Goal: Information Seeking & Learning: Learn about a topic

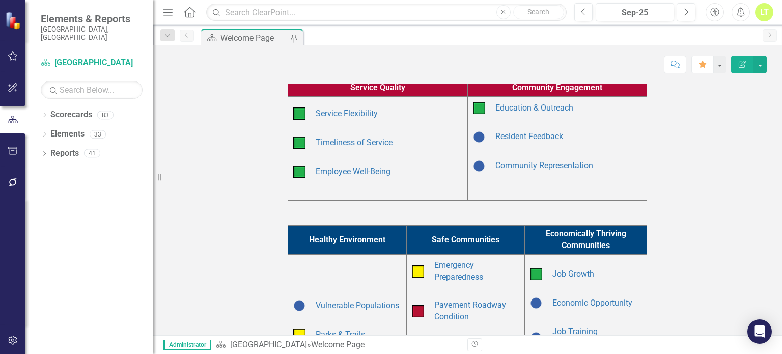
scroll to position [219, 0]
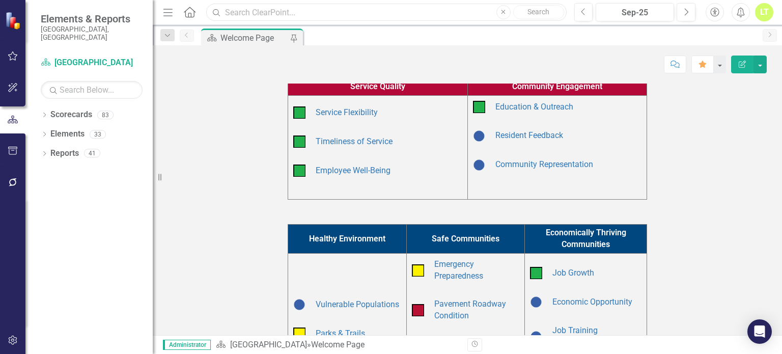
click at [258, 16] on input "text" at bounding box center [386, 13] width 360 height 18
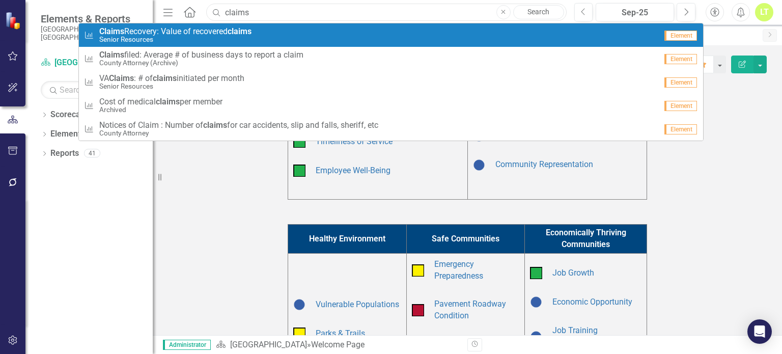
type input "claims"
click at [217, 34] on span "Claims Recovery: Value of recovered claims" at bounding box center [175, 31] width 152 height 9
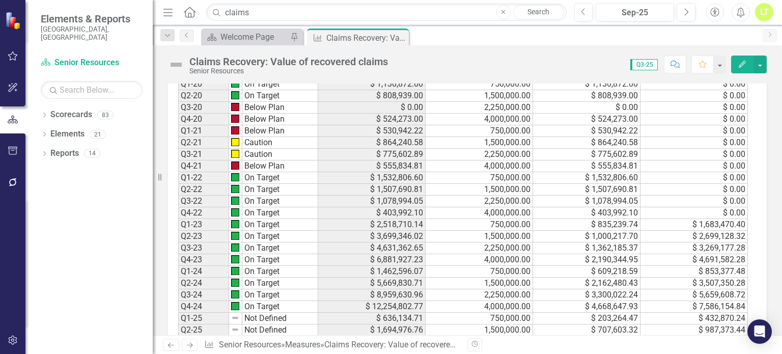
scroll to position [979, 0]
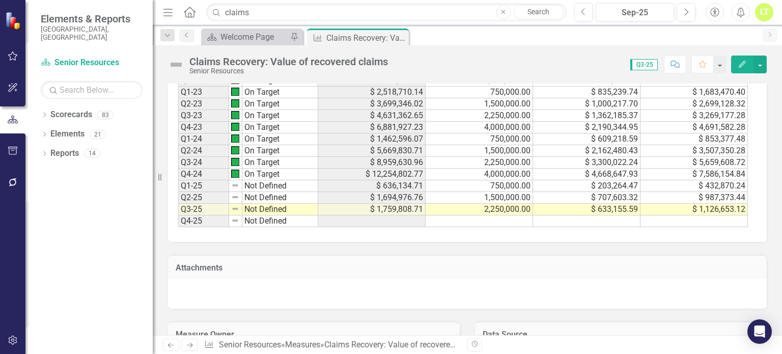
click at [741, 65] on icon "Edit" at bounding box center [742, 64] width 9 height 7
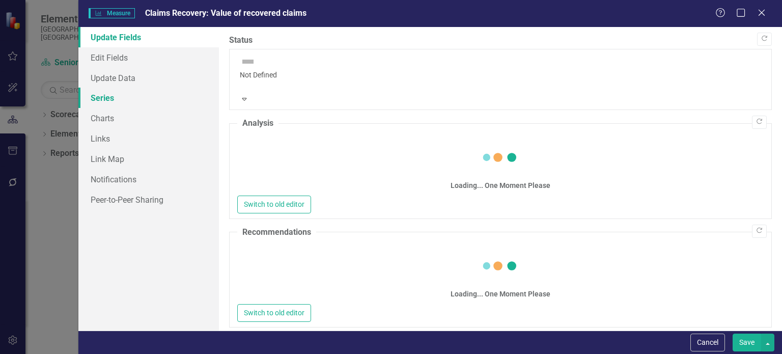
click at [111, 101] on link "Series" at bounding box center [148, 98] width 140 height 20
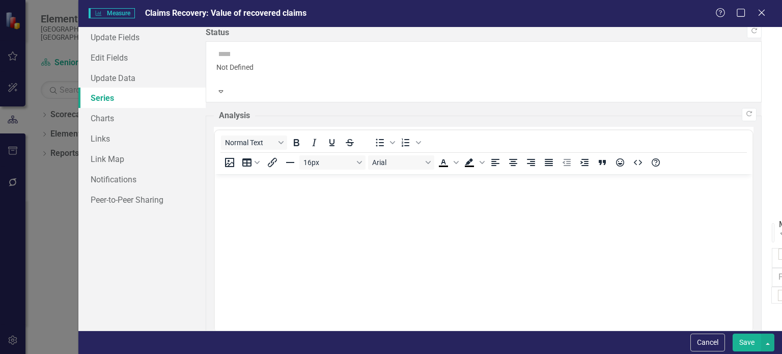
scroll to position [0, 0]
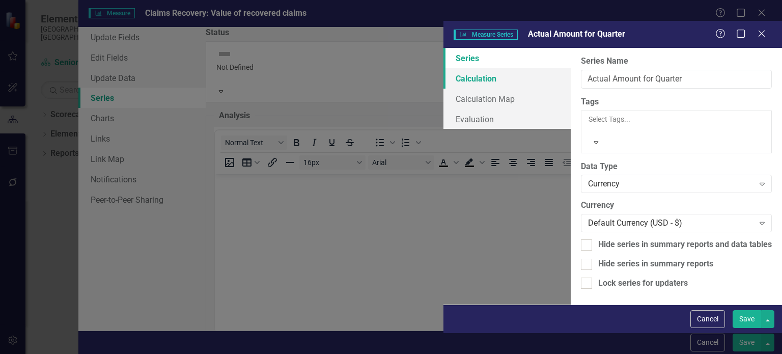
click at [443, 68] on link "Calculation" at bounding box center [506, 78] width 127 height 20
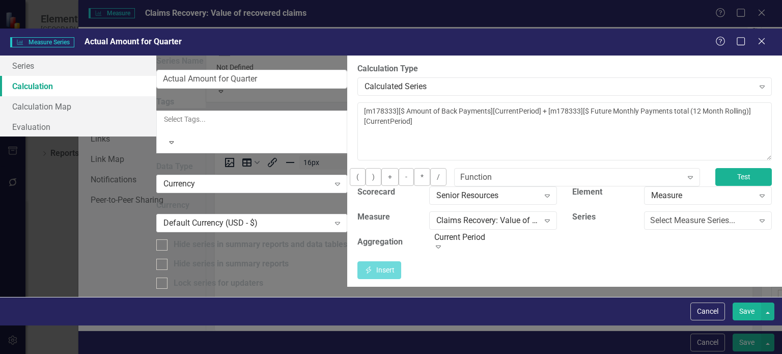
click at [731, 168] on button "Test" at bounding box center [743, 177] width 56 height 18
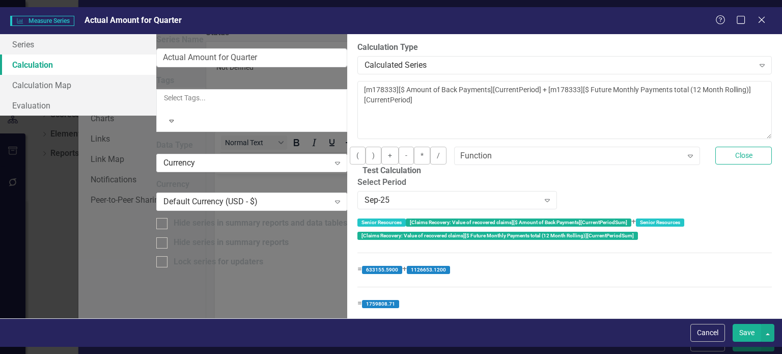
scroll to position [6, 0]
click at [711, 342] on button "Cancel" at bounding box center [707, 333] width 35 height 18
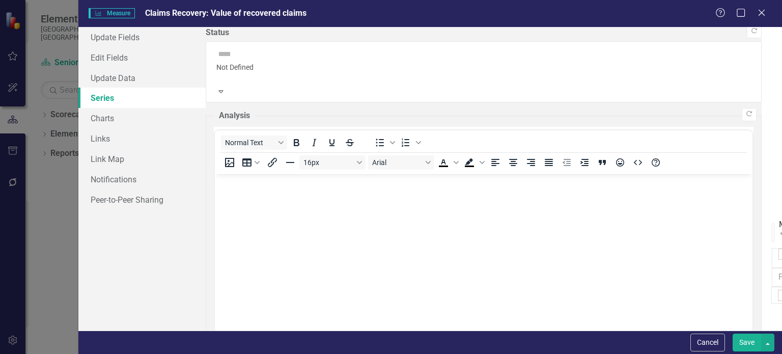
click at [711, 343] on button "Cancel" at bounding box center [707, 342] width 35 height 18
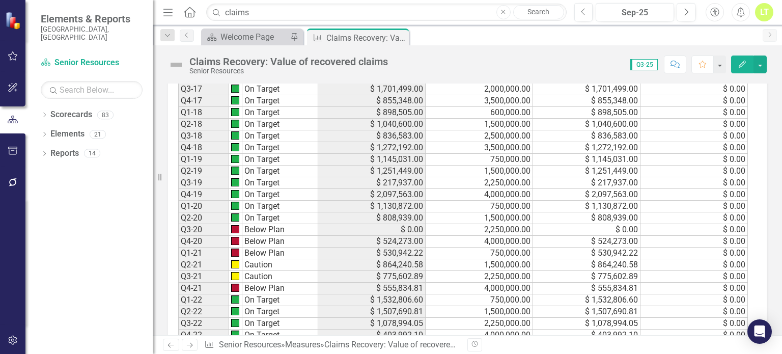
scroll to position [671, 0]
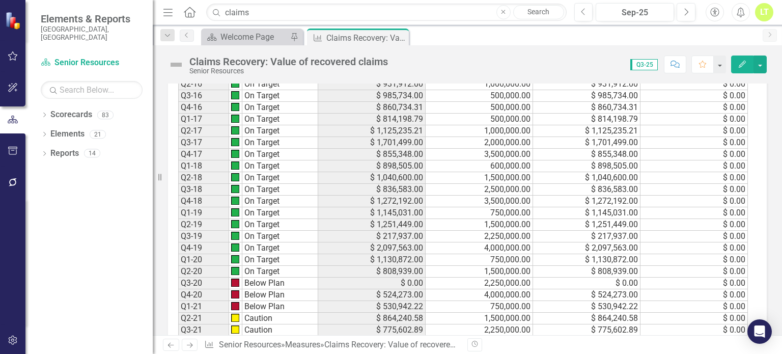
click at [736, 64] on button "Edit" at bounding box center [742, 64] width 22 height 18
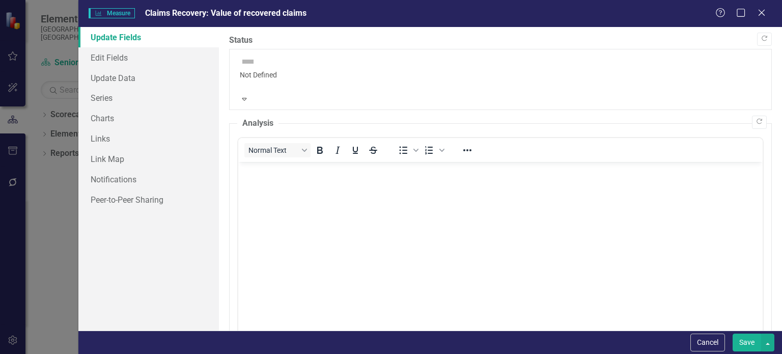
scroll to position [0, 0]
click at [107, 69] on link "Update Data" at bounding box center [148, 78] width 140 height 20
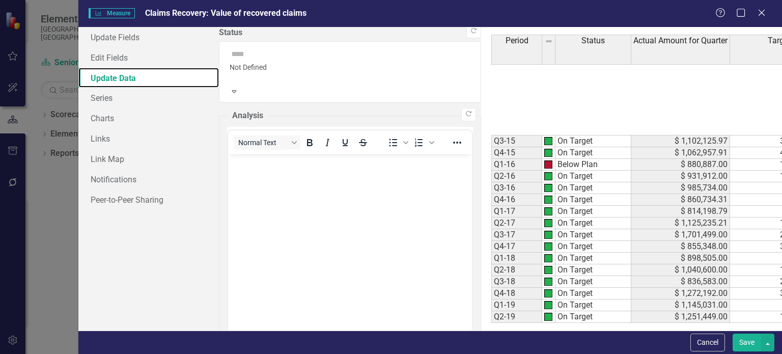
scroll to position [304, 0]
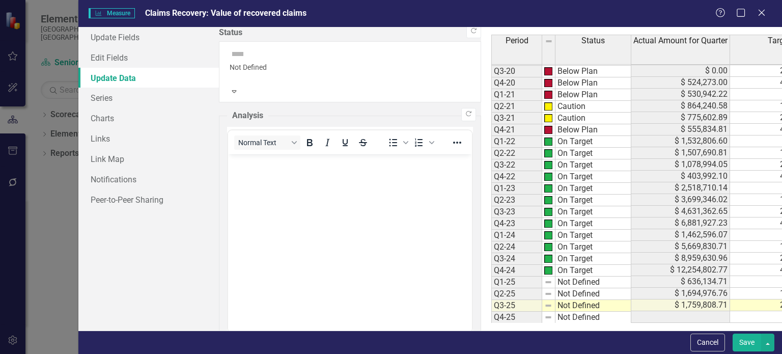
click at [720, 349] on button "Cancel" at bounding box center [707, 342] width 35 height 18
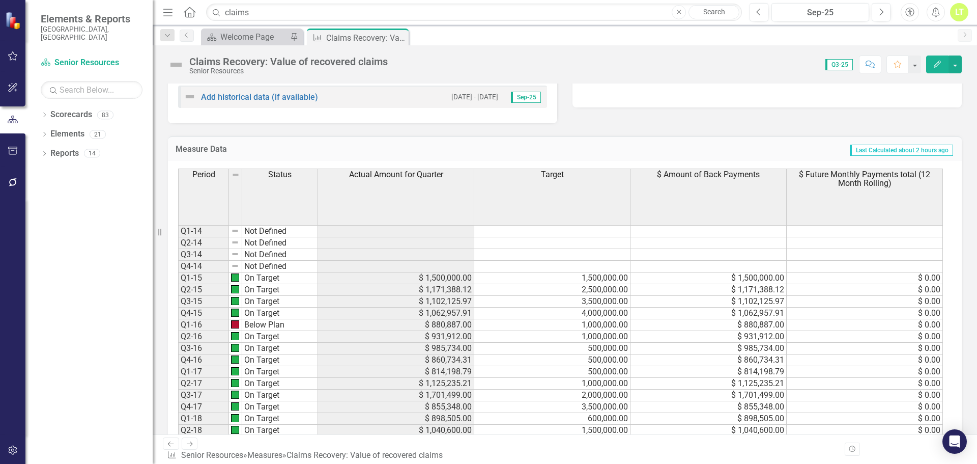
scroll to position [455, 0]
click at [263, 35] on div "Welcome Page" at bounding box center [253, 37] width 67 height 13
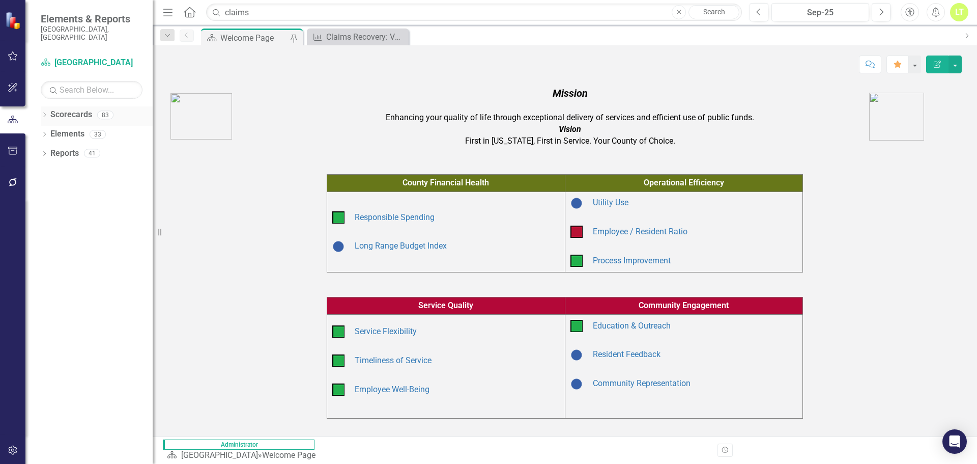
click at [43, 112] on div "Dropdown" at bounding box center [44, 116] width 7 height 9
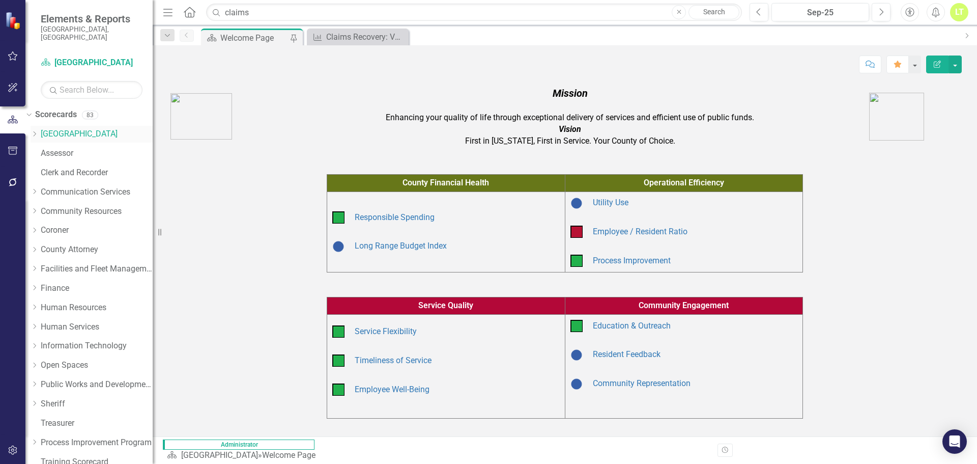
click at [38, 131] on icon "Dropdown" at bounding box center [35, 134] width 8 height 6
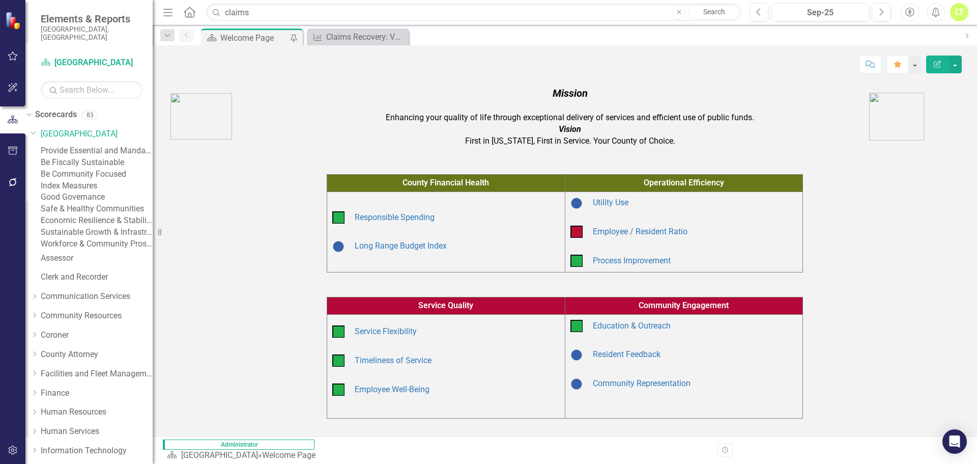
click at [92, 203] on link "Good Governance" at bounding box center [97, 197] width 112 height 12
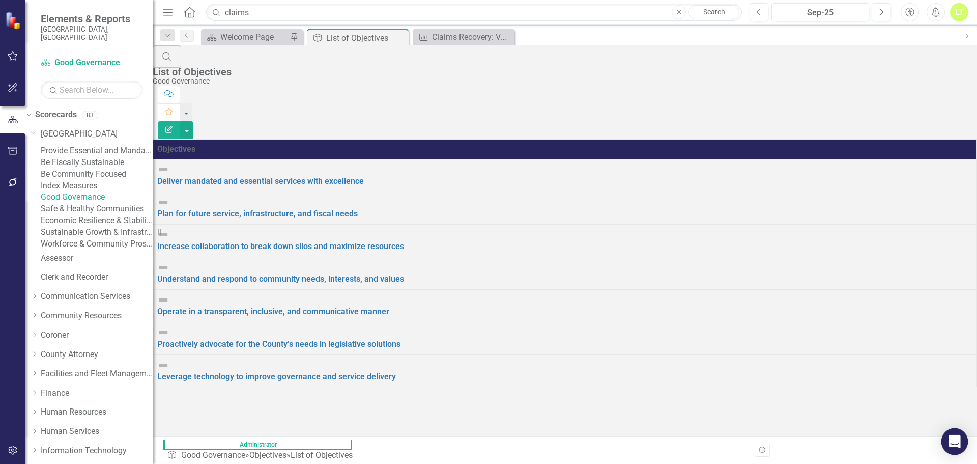
click at [781, 353] on div "Open Intercom Messenger" at bounding box center [955, 441] width 27 height 27
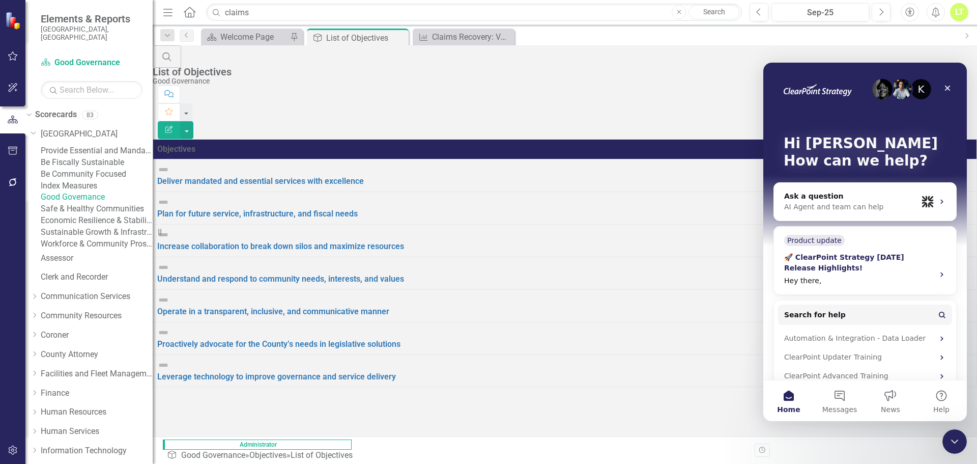
scroll to position [34, 0]
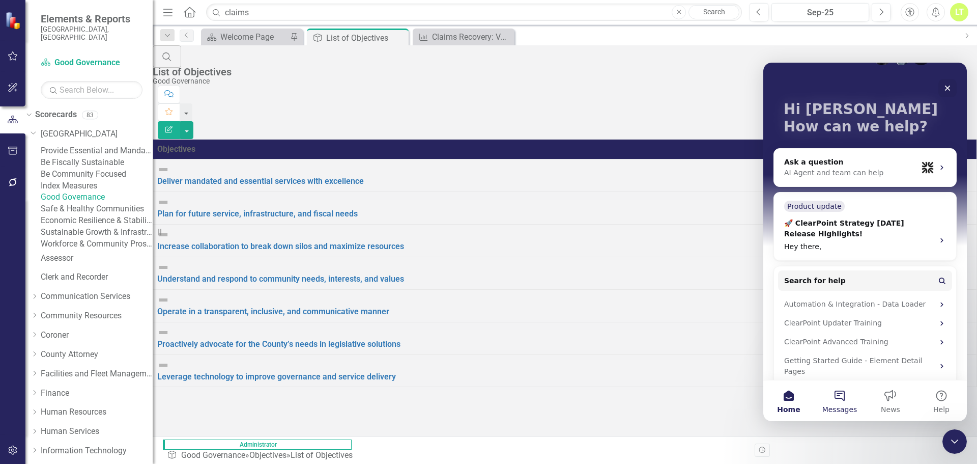
click at [781, 353] on button "Messages" at bounding box center [839, 400] width 51 height 41
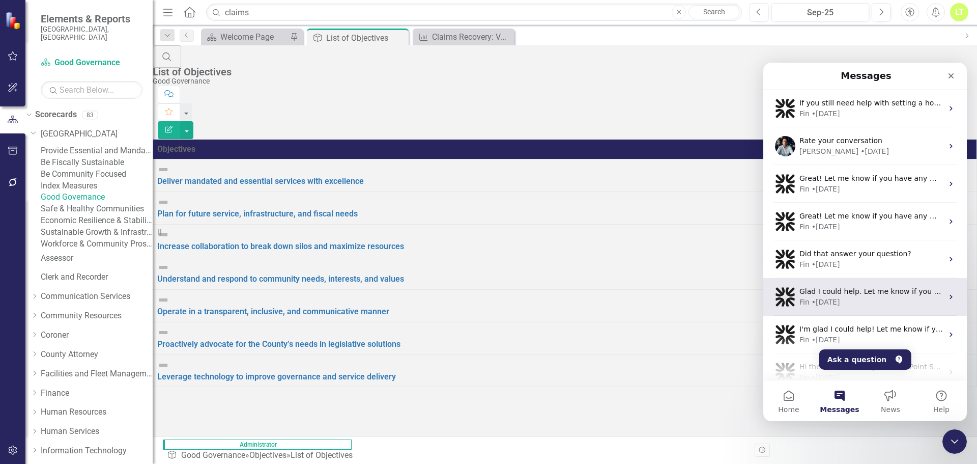
click at [781, 290] on span "Glad I could help. Let me know if you need anything else." at bounding box center [902, 291] width 205 height 8
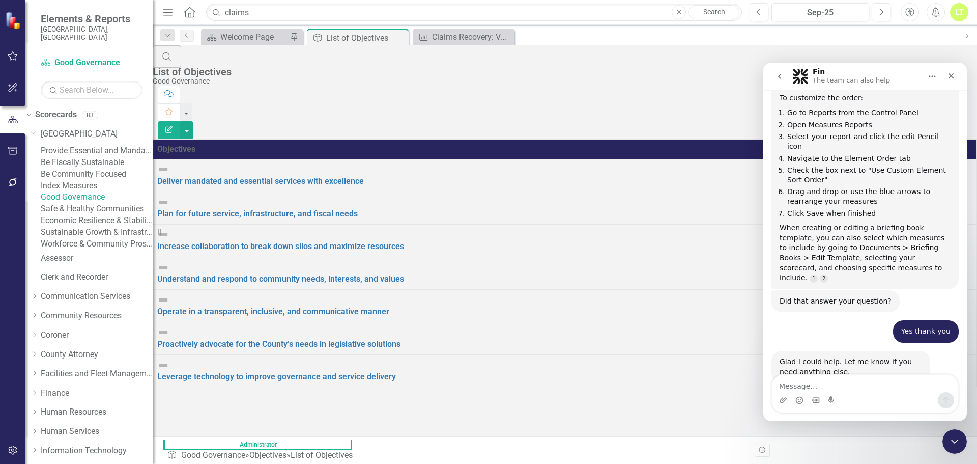
scroll to position [0, 0]
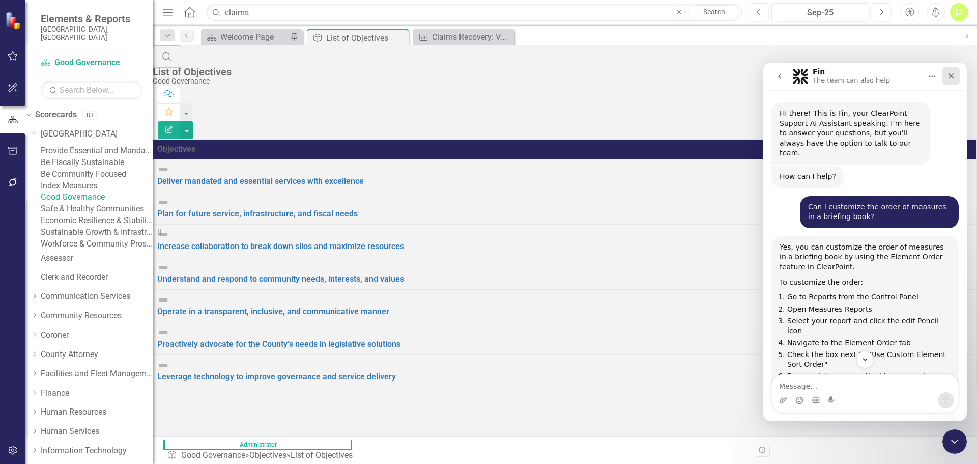
click at [781, 79] on div "Close" at bounding box center [951, 76] width 18 height 18
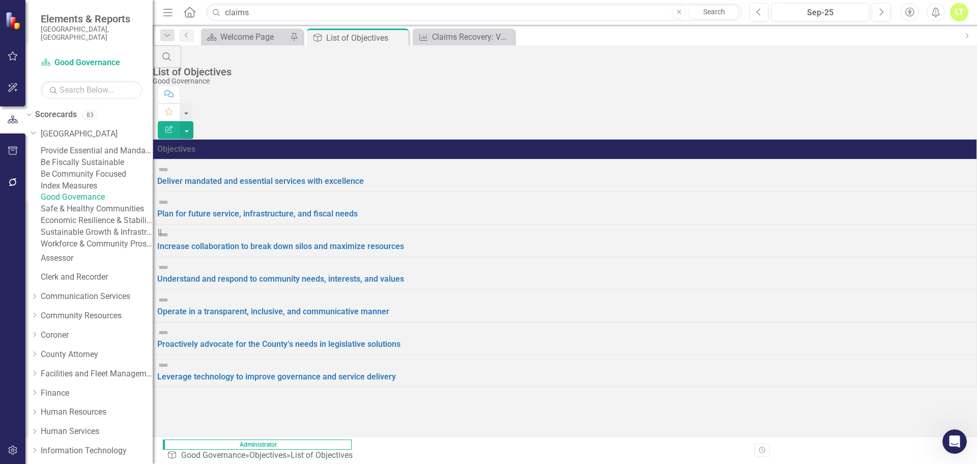
scroll to position [184, 0]
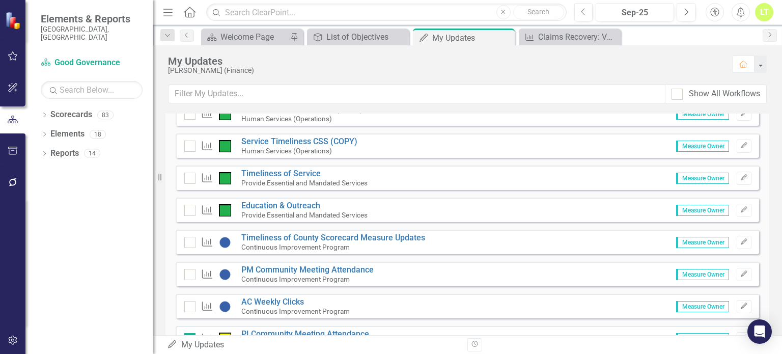
scroll to position [118, 0]
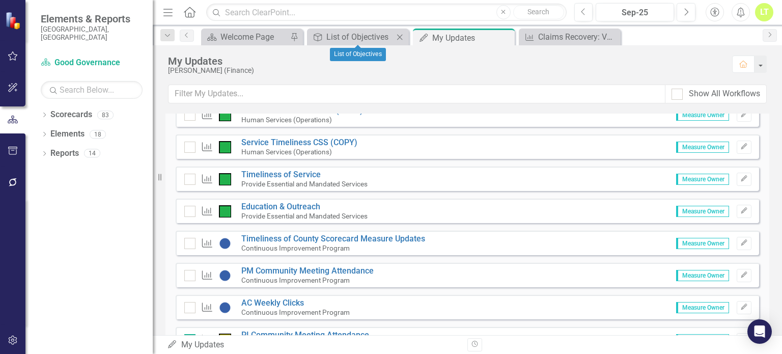
click at [399, 39] on icon "Close" at bounding box center [399, 37] width 10 height 8
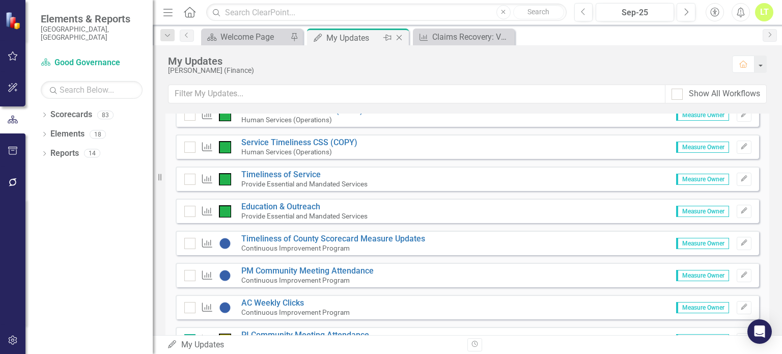
click at [400, 36] on icon "Close" at bounding box center [399, 38] width 10 height 8
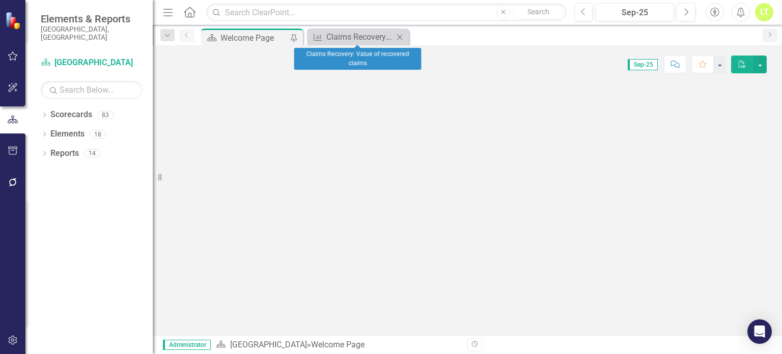
click at [400, 36] on icon "Close" at bounding box center [399, 37] width 10 height 8
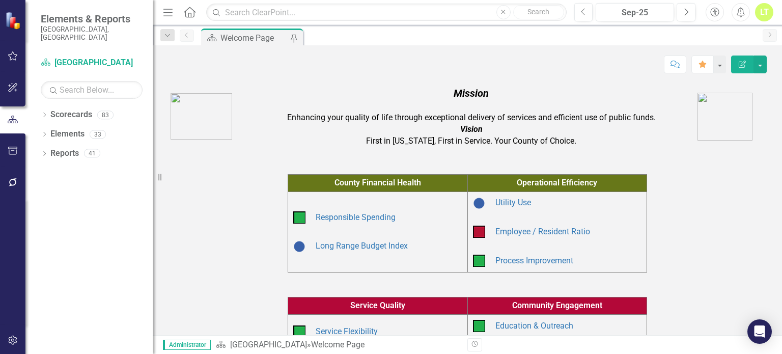
click at [24, 182] on button "button" at bounding box center [13, 182] width 23 height 21
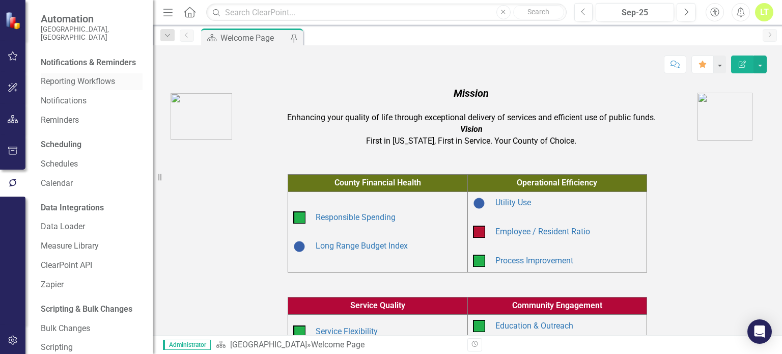
click at [76, 85] on link "Reporting Workflows" at bounding box center [92, 82] width 102 height 12
